Goal: Task Accomplishment & Management: Manage account settings

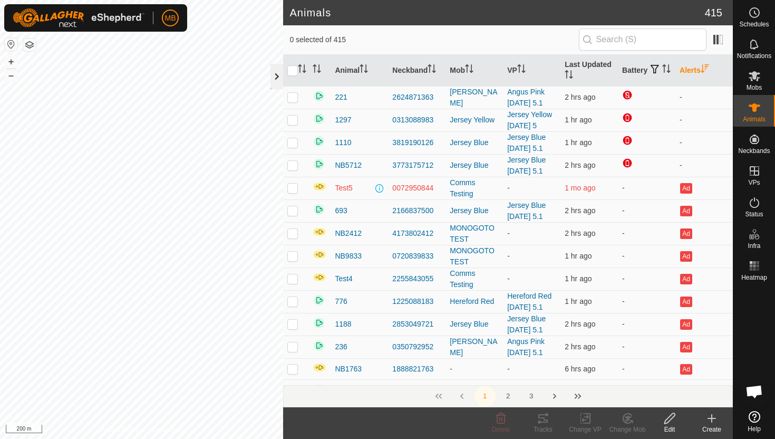
click at [277, 81] on div at bounding box center [276, 76] width 13 height 25
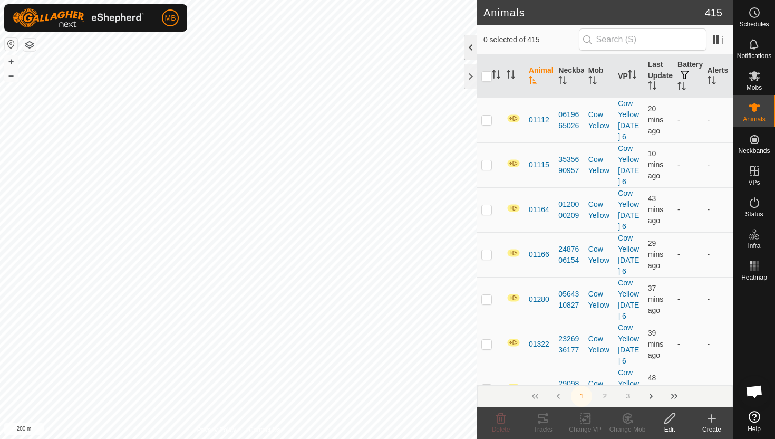
click at [470, 49] on div at bounding box center [470, 47] width 13 height 25
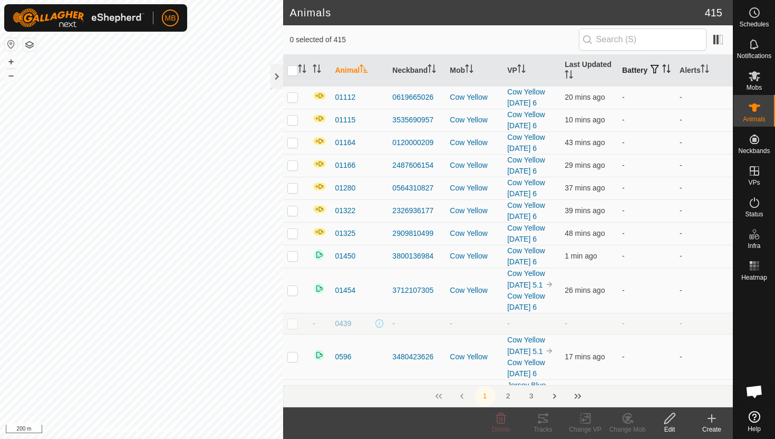
click at [662, 73] on icon "Activate to sort" at bounding box center [666, 68] width 8 height 8
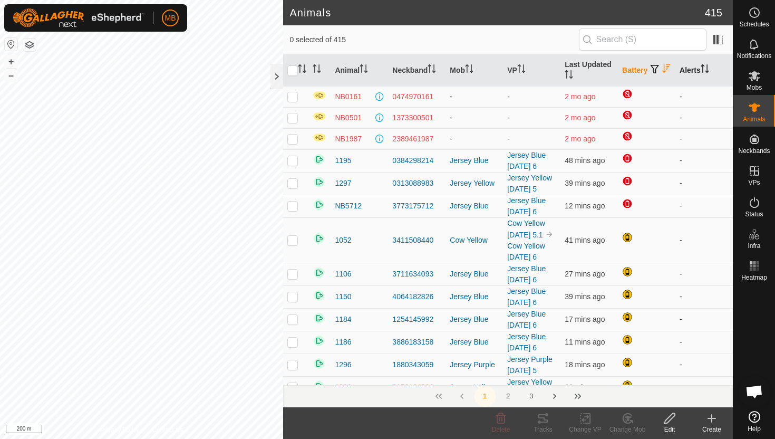
click at [708, 69] on icon "Activate to sort" at bounding box center [706, 68] width 1 height 8
click at [709, 69] on icon "Activate to sort" at bounding box center [705, 68] width 8 height 8
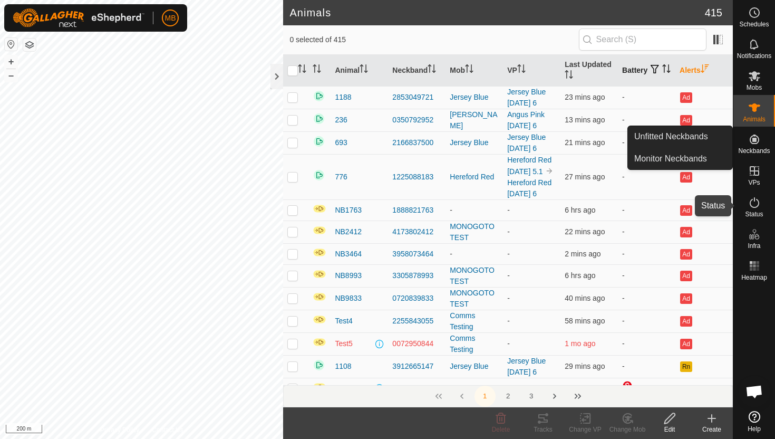
click at [753, 201] on icon at bounding box center [754, 202] width 13 height 13
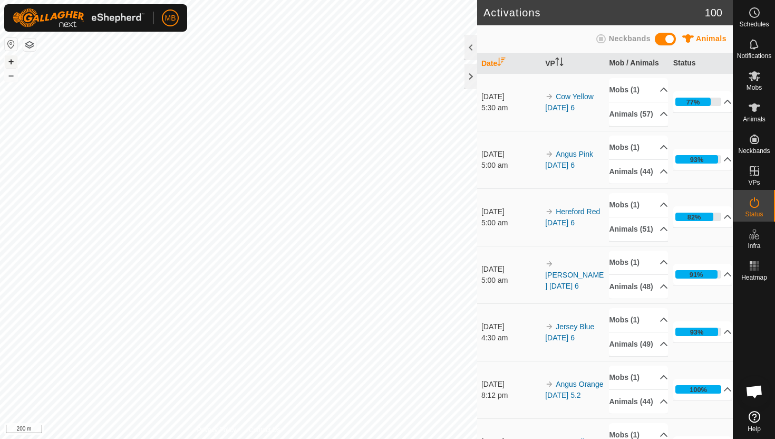
click at [14, 62] on button "+" at bounding box center [11, 61] width 13 height 13
click at [177, 24] on div "MB Schedules Notifications Mobs Animals Neckbands VPs Status Infra Heatmap Help…" at bounding box center [387, 219] width 775 height 439
click at [757, 109] on icon at bounding box center [754, 107] width 13 height 13
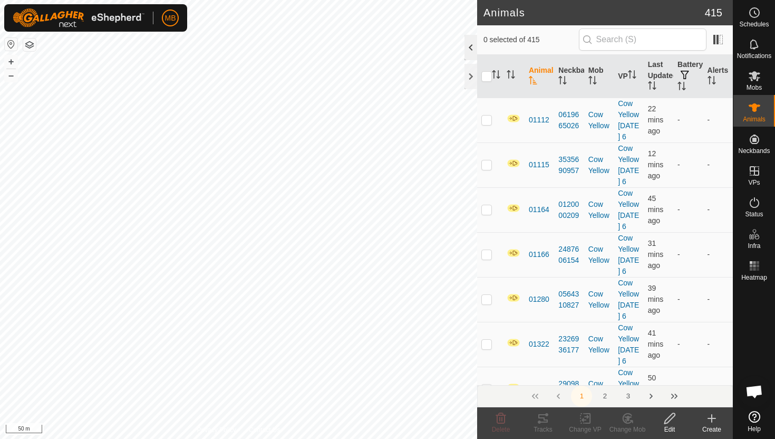
click at [471, 52] on div at bounding box center [470, 47] width 13 height 25
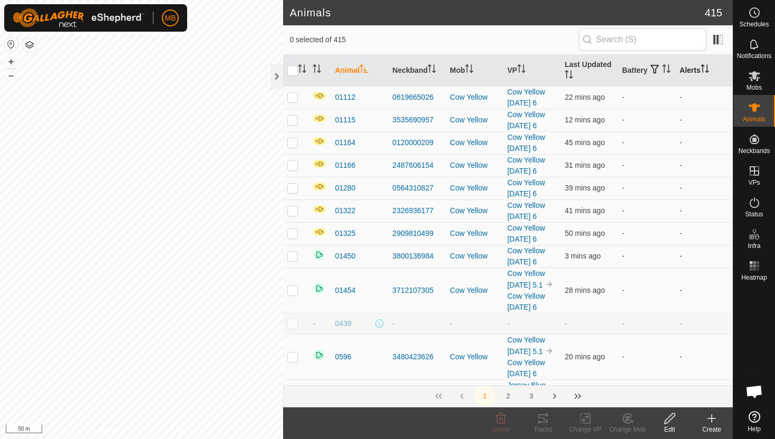
click at [707, 70] on icon "Activate to sort" at bounding box center [705, 68] width 8 height 8
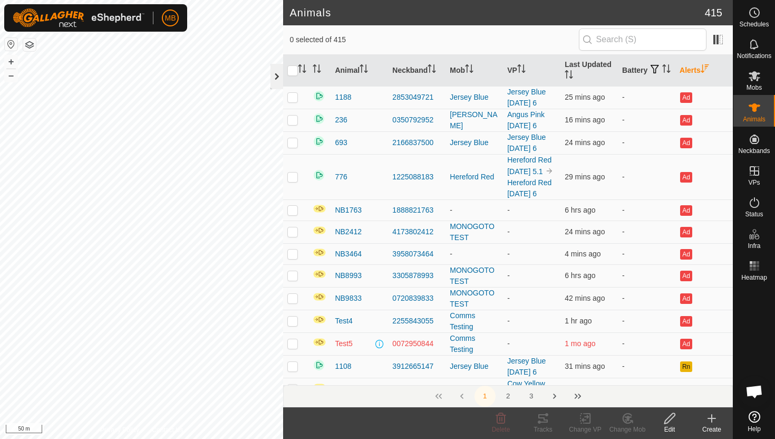
click at [276, 82] on div at bounding box center [276, 76] width 13 height 25
